Goal: Information Seeking & Learning: Learn about a topic

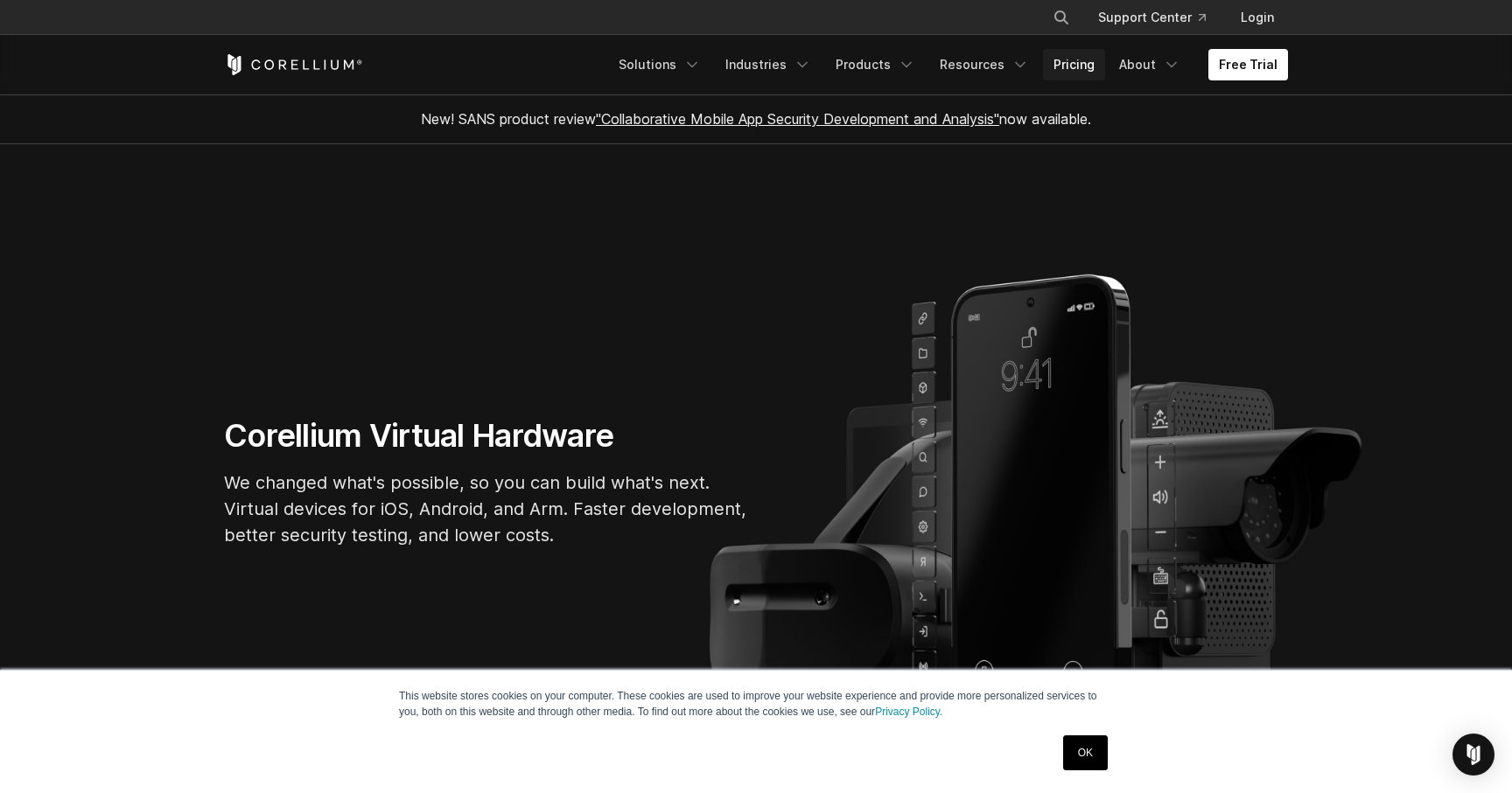
click at [1089, 70] on link "Pricing" at bounding box center [1074, 64] width 62 height 32
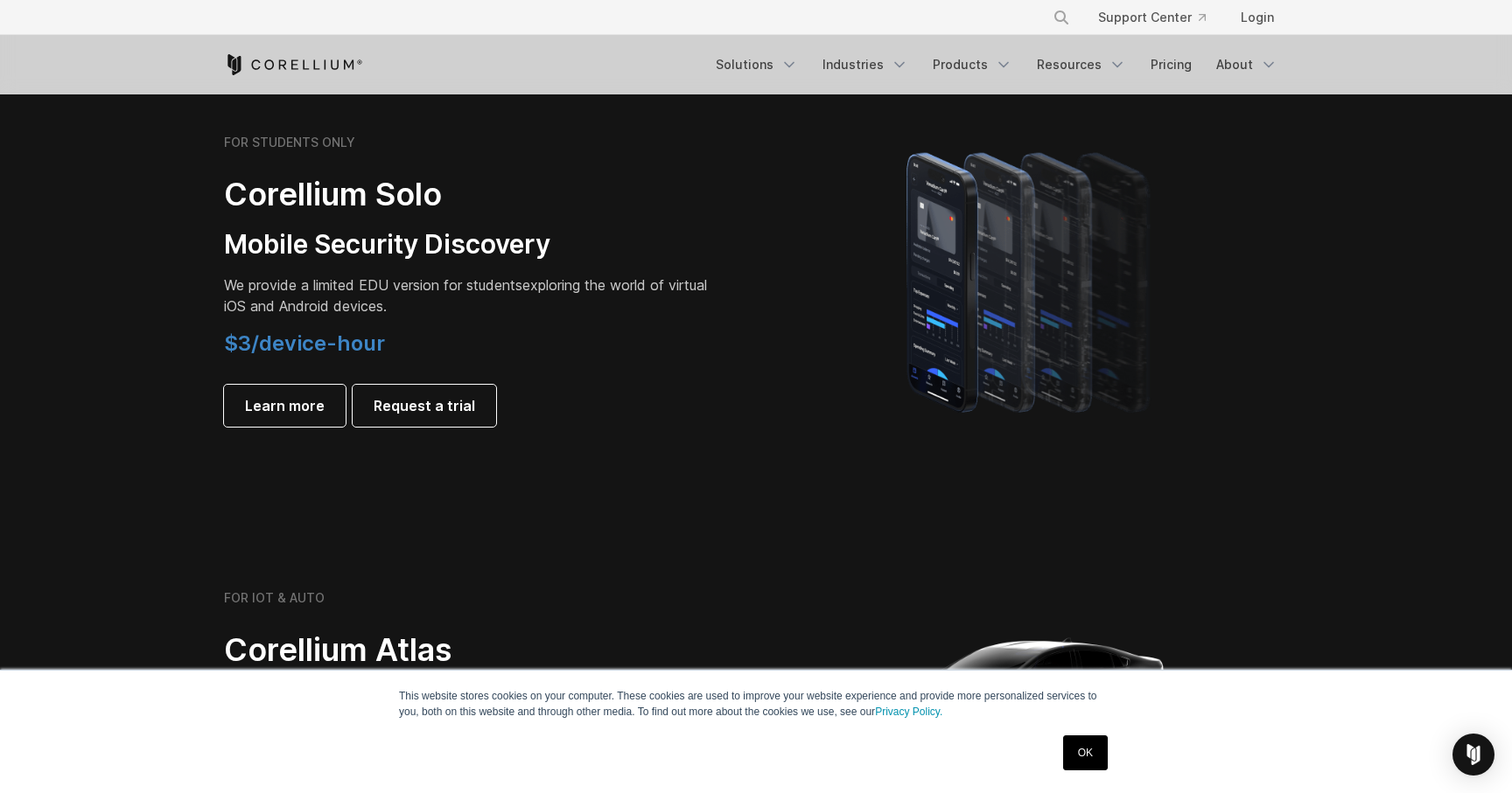
scroll to position [1208, 0]
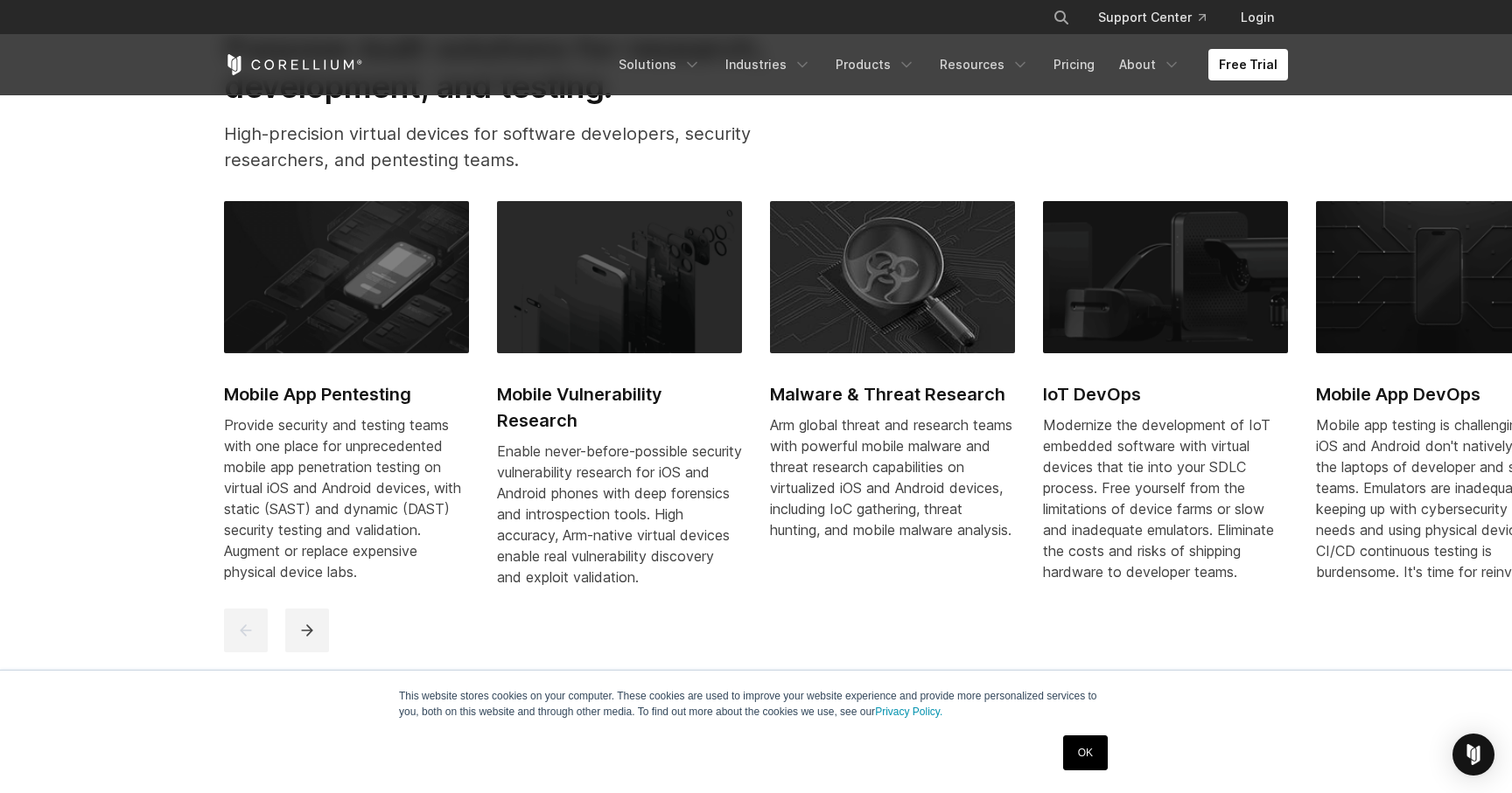
scroll to position [851, 0]
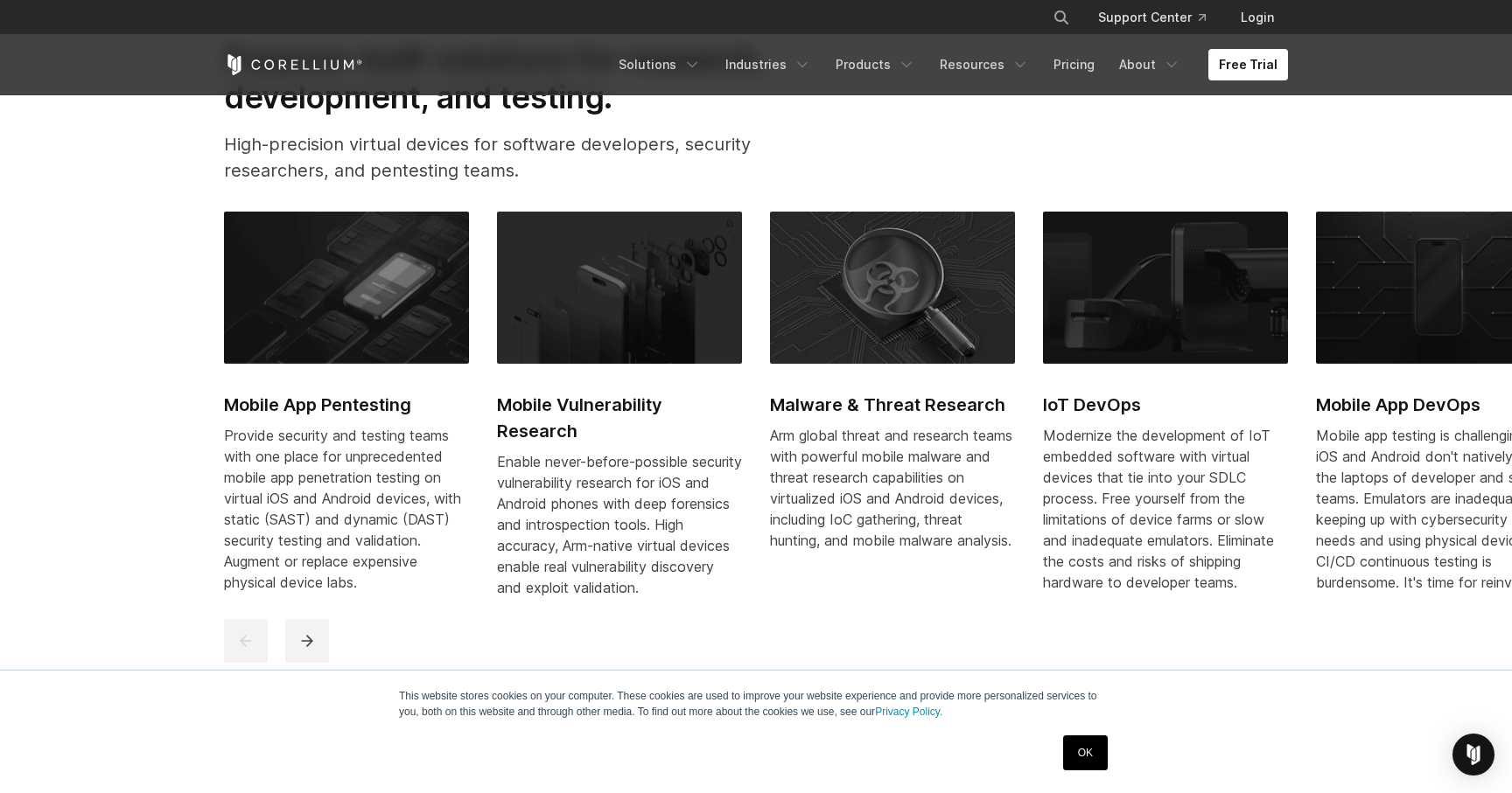
click at [344, 409] on h2 "Mobile App Pentesting" at bounding box center [347, 405] width 245 height 26
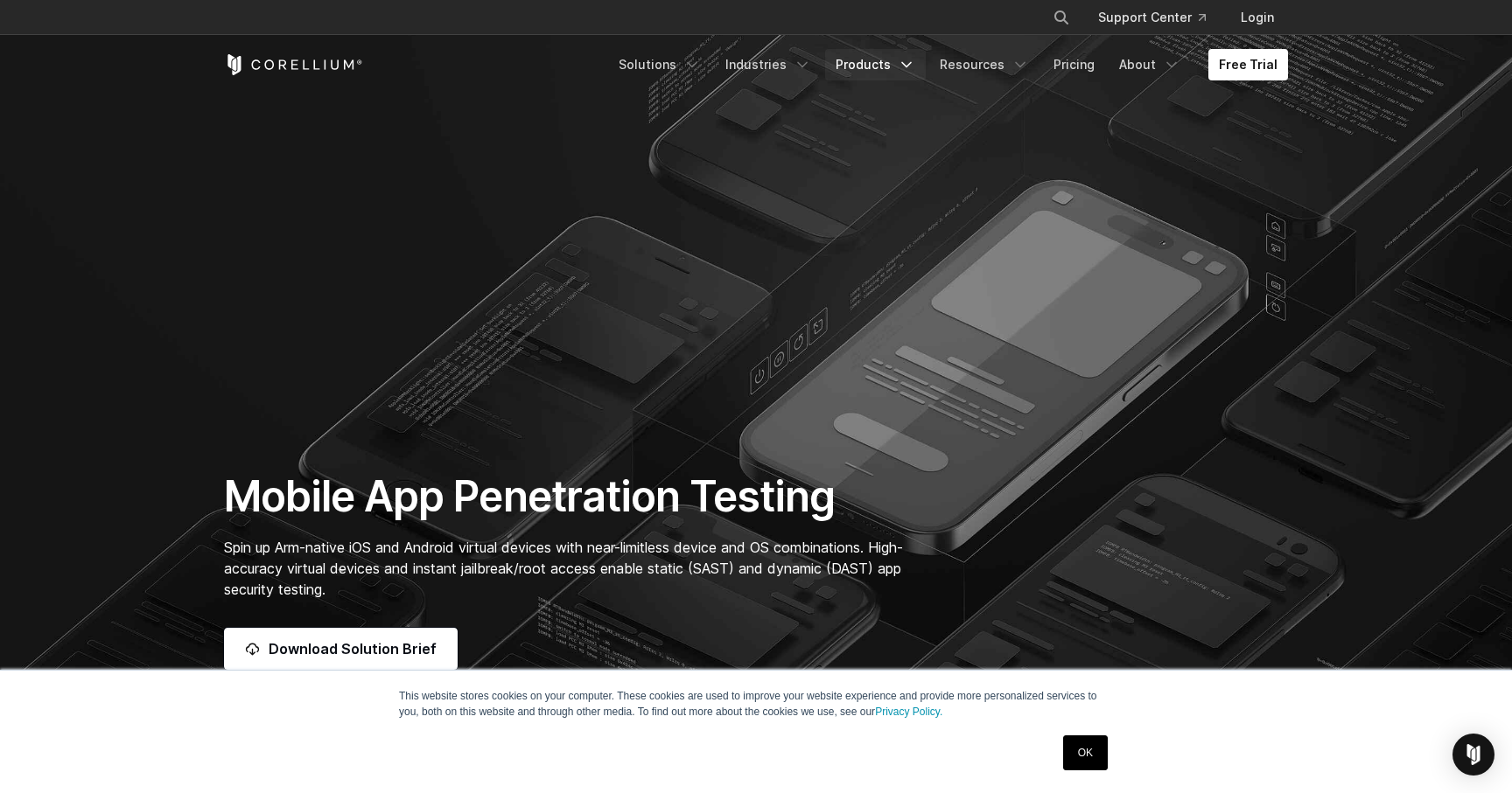
click at [894, 67] on link "Products" at bounding box center [876, 64] width 101 height 32
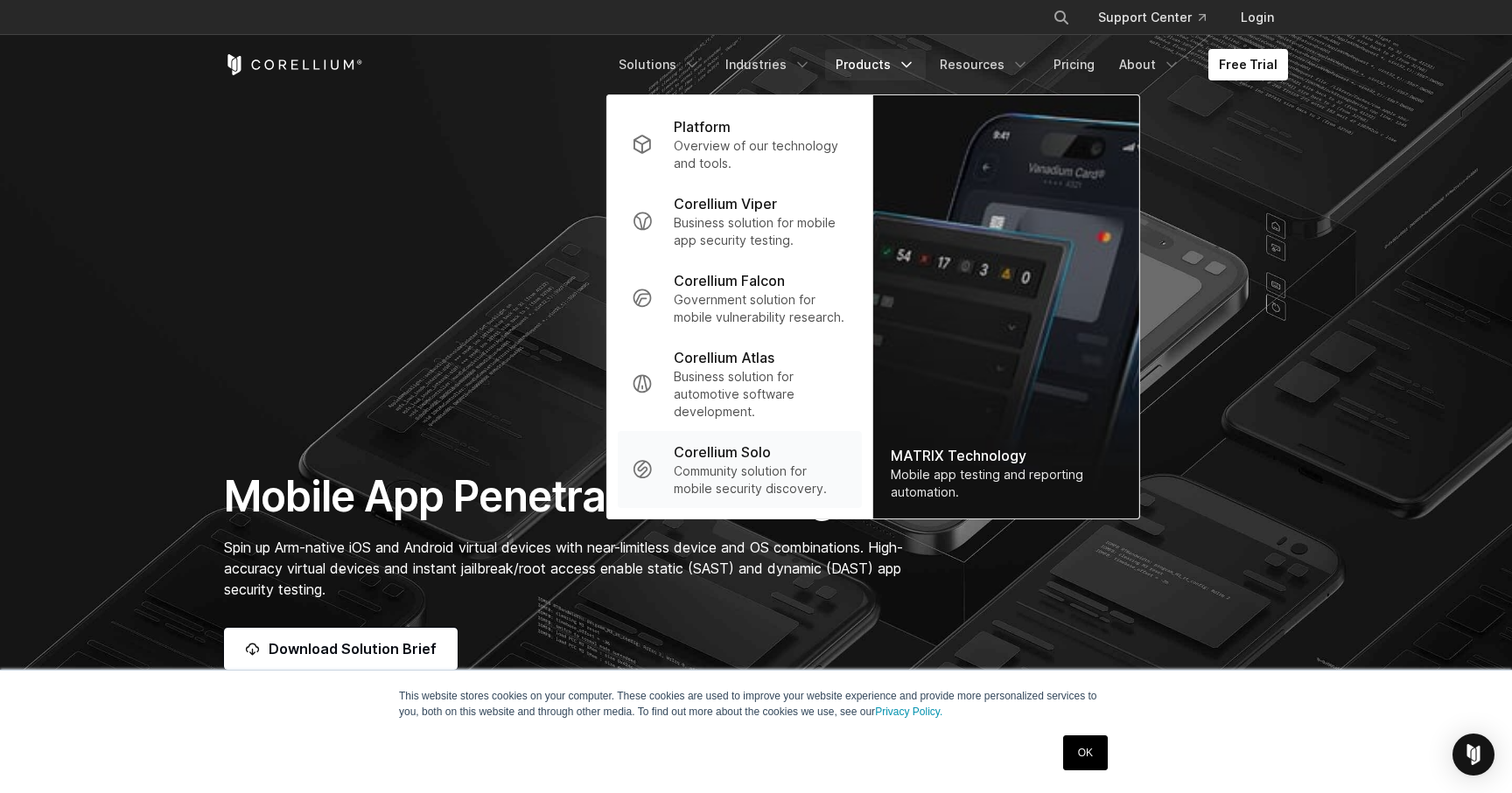
click at [736, 459] on p "Corellium Solo" at bounding box center [722, 452] width 97 height 21
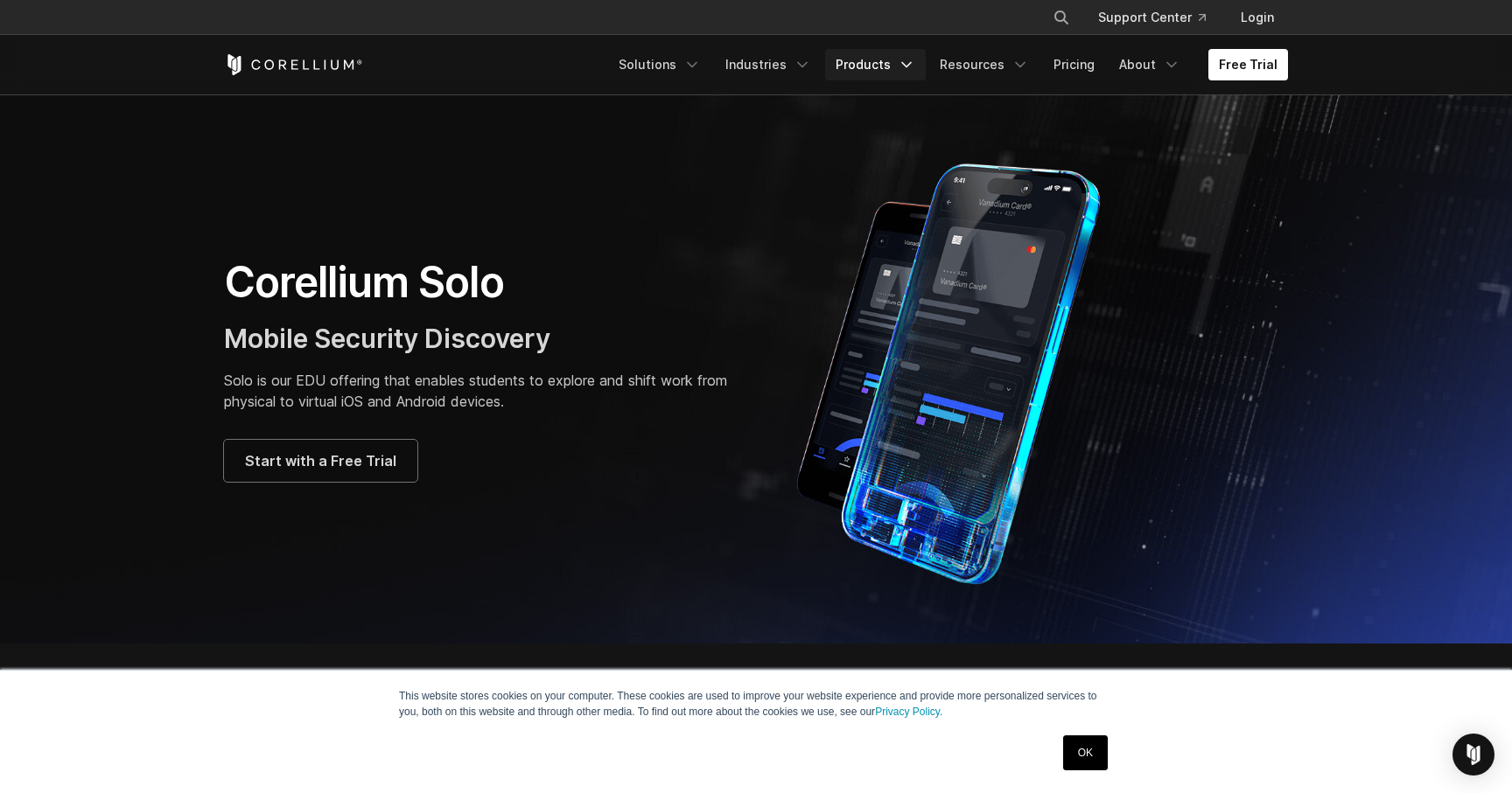
click at [911, 60] on icon "Navigation Menu" at bounding box center [906, 64] width 18 height 18
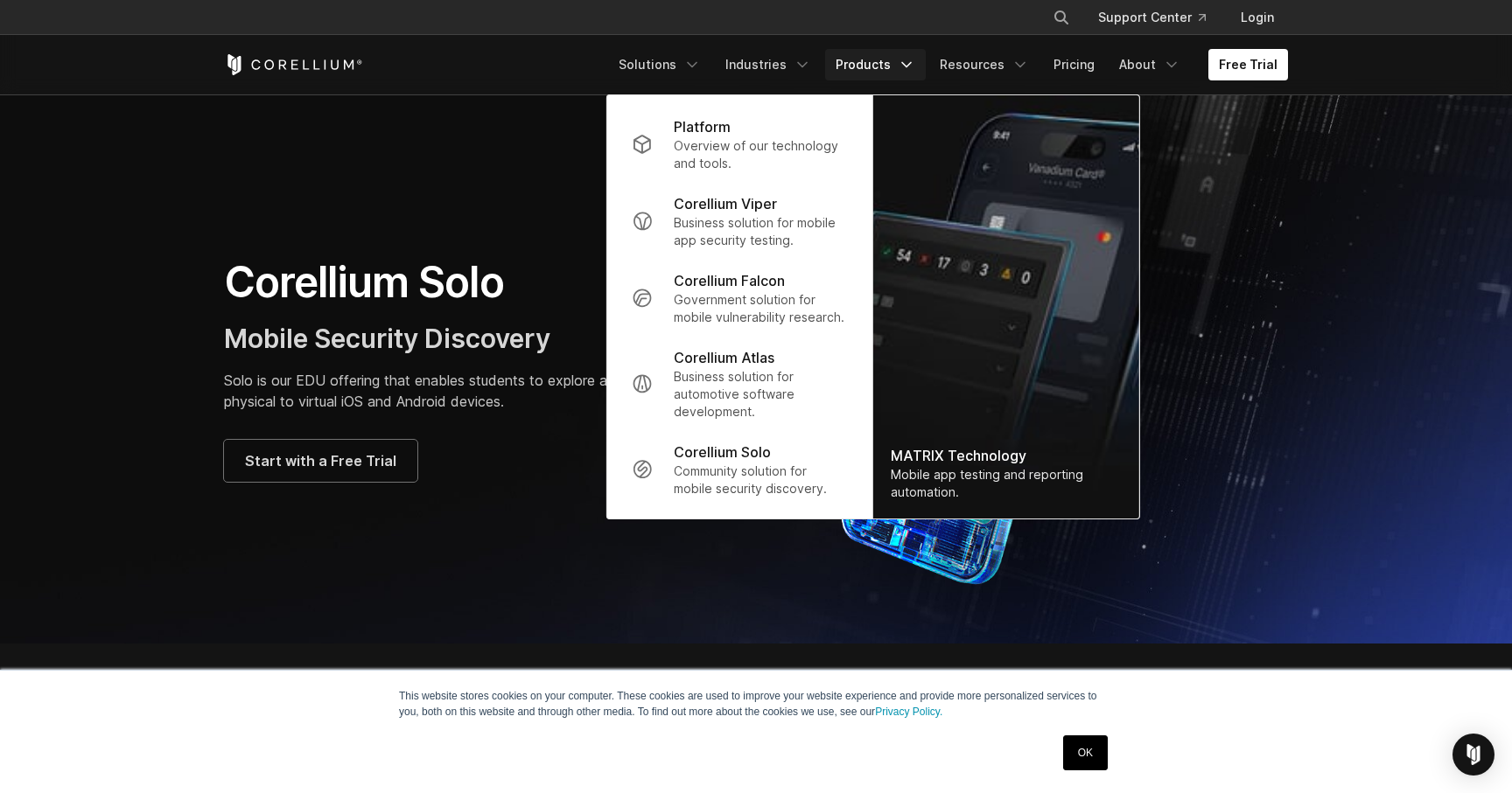
click at [915, 62] on icon "Navigation Menu" at bounding box center [906, 64] width 18 height 18
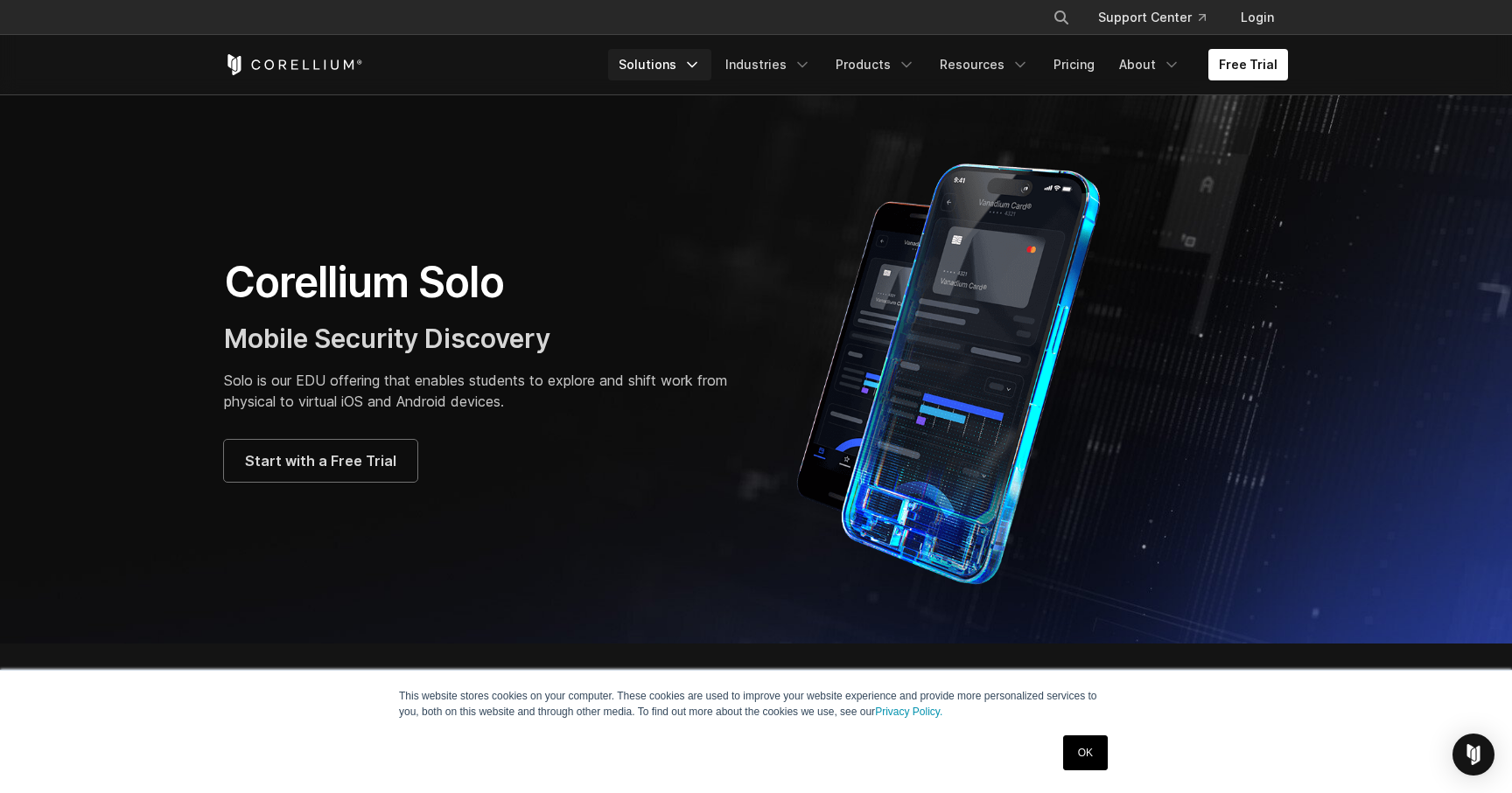
click at [701, 65] on icon "Navigation Menu" at bounding box center [692, 64] width 18 height 18
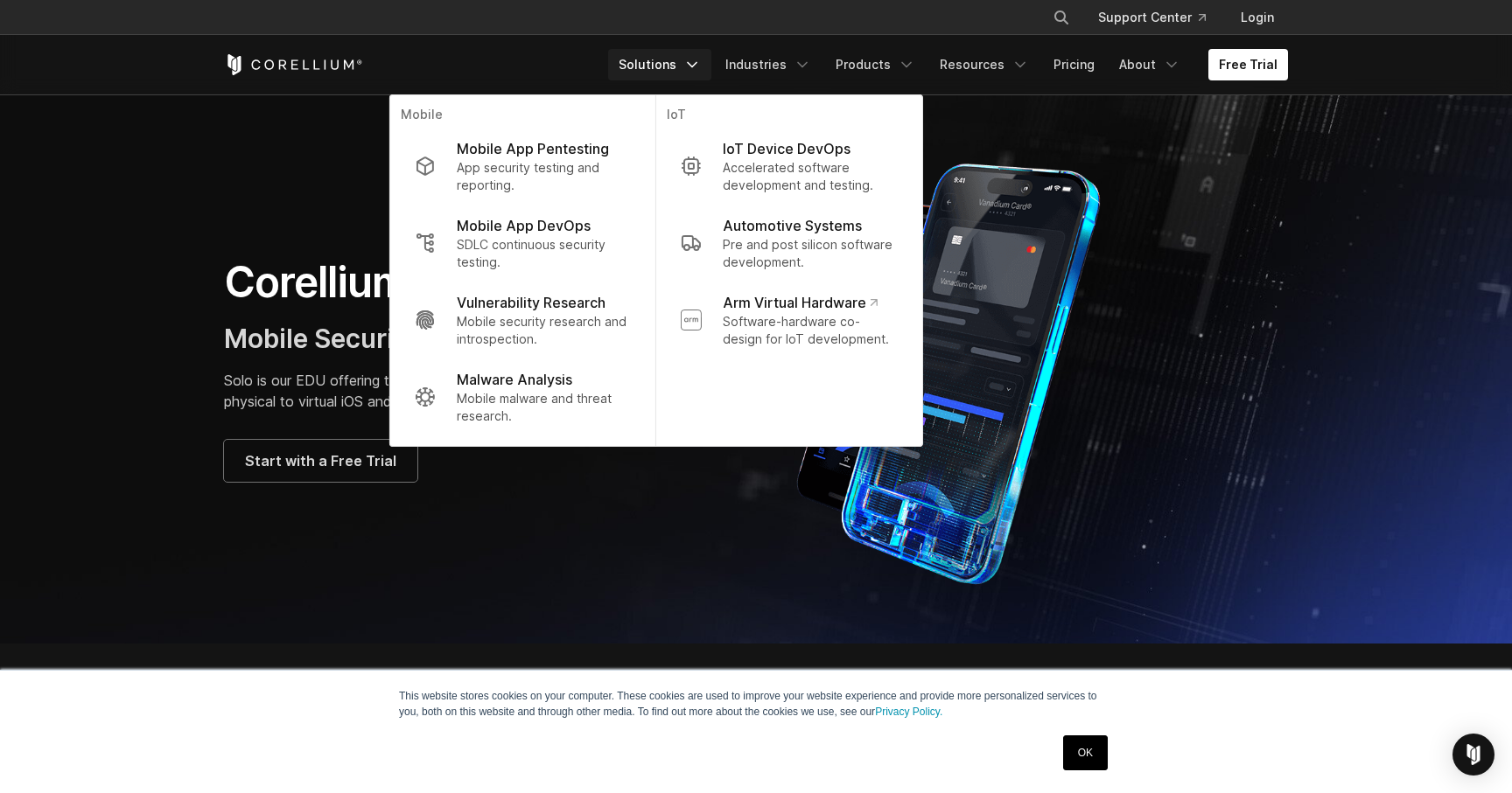
click at [193, 305] on section "Corellium Solo Mobile Security Discovery Solo is our EDU offering that enables …" at bounding box center [756, 369] width 1512 height 549
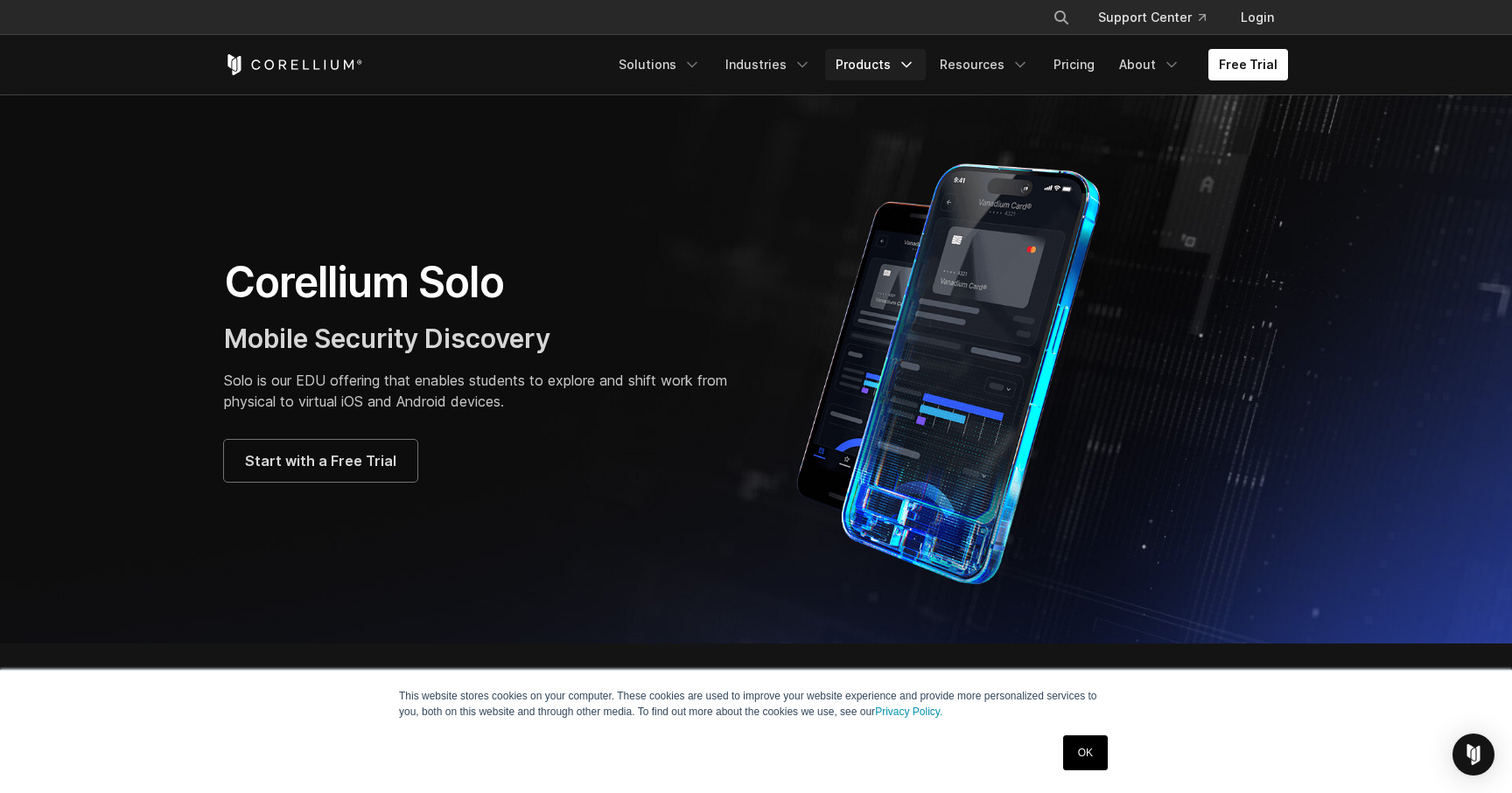
click at [906, 72] on icon "Navigation Menu" at bounding box center [906, 64] width 18 height 18
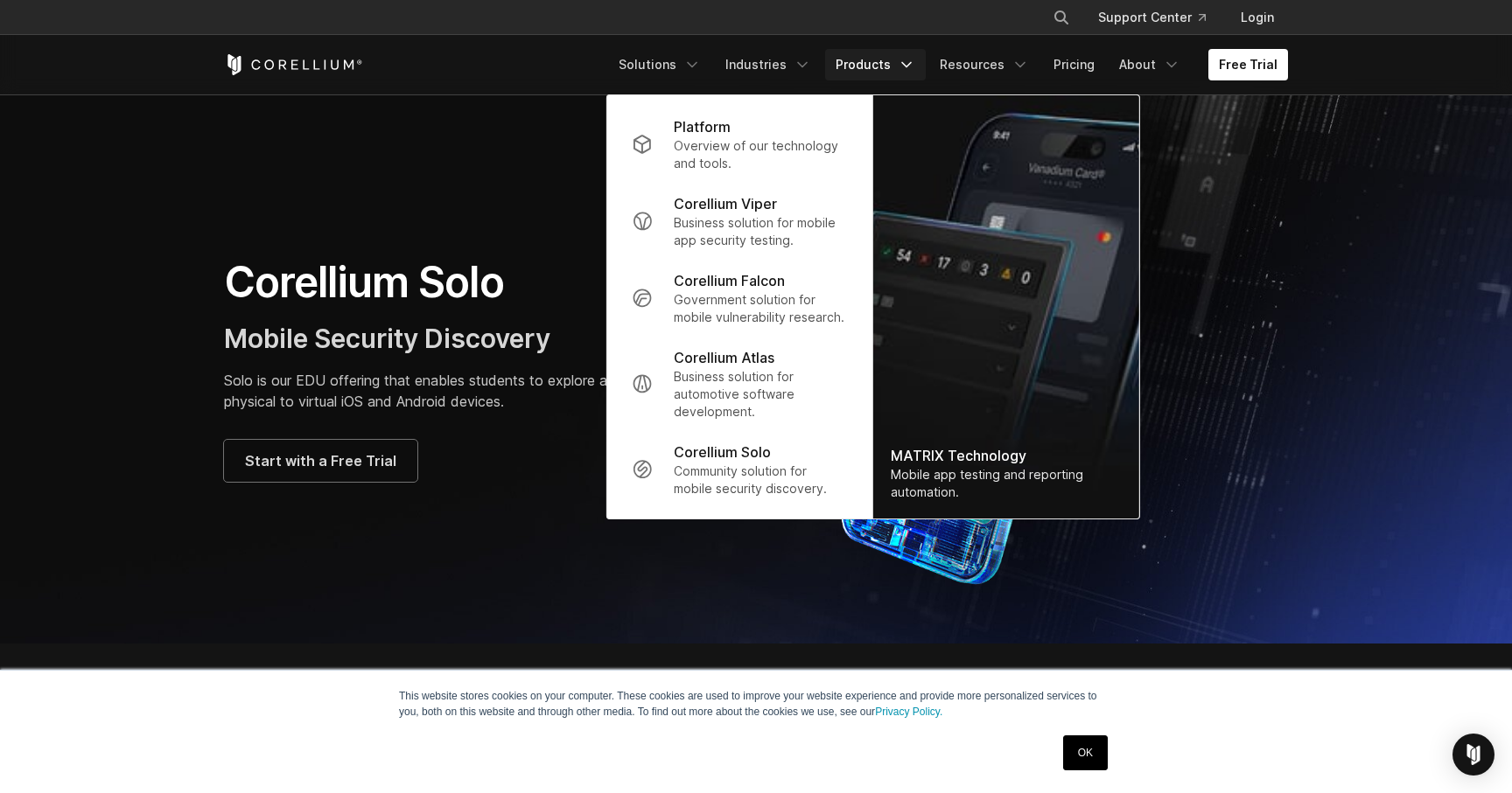
click at [462, 571] on div "Corellium Solo Mobile Security Discovery Solo is our EDU offering that enables …" at bounding box center [756, 369] width 1099 height 437
